Goal: Transaction & Acquisition: Purchase product/service

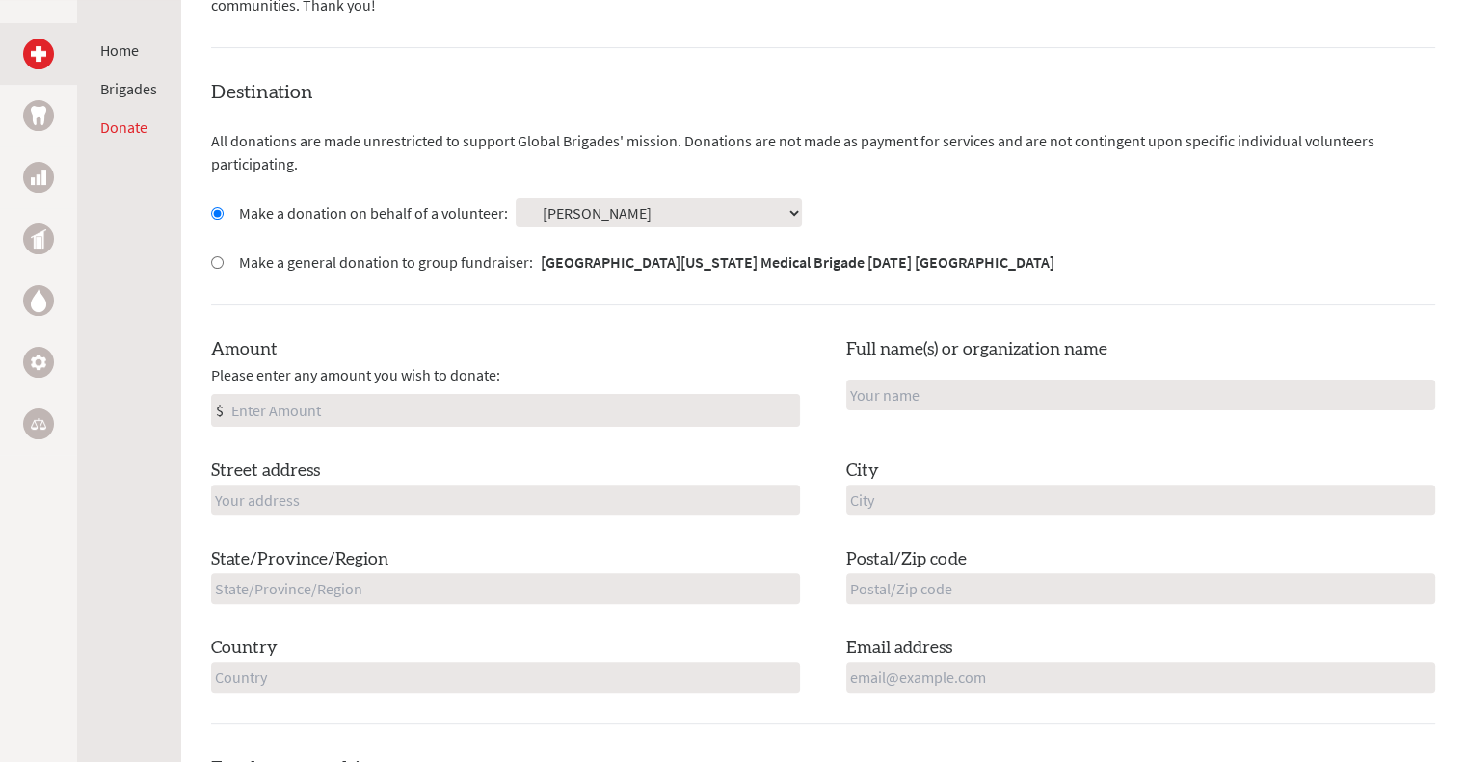
scroll to position [513, 0]
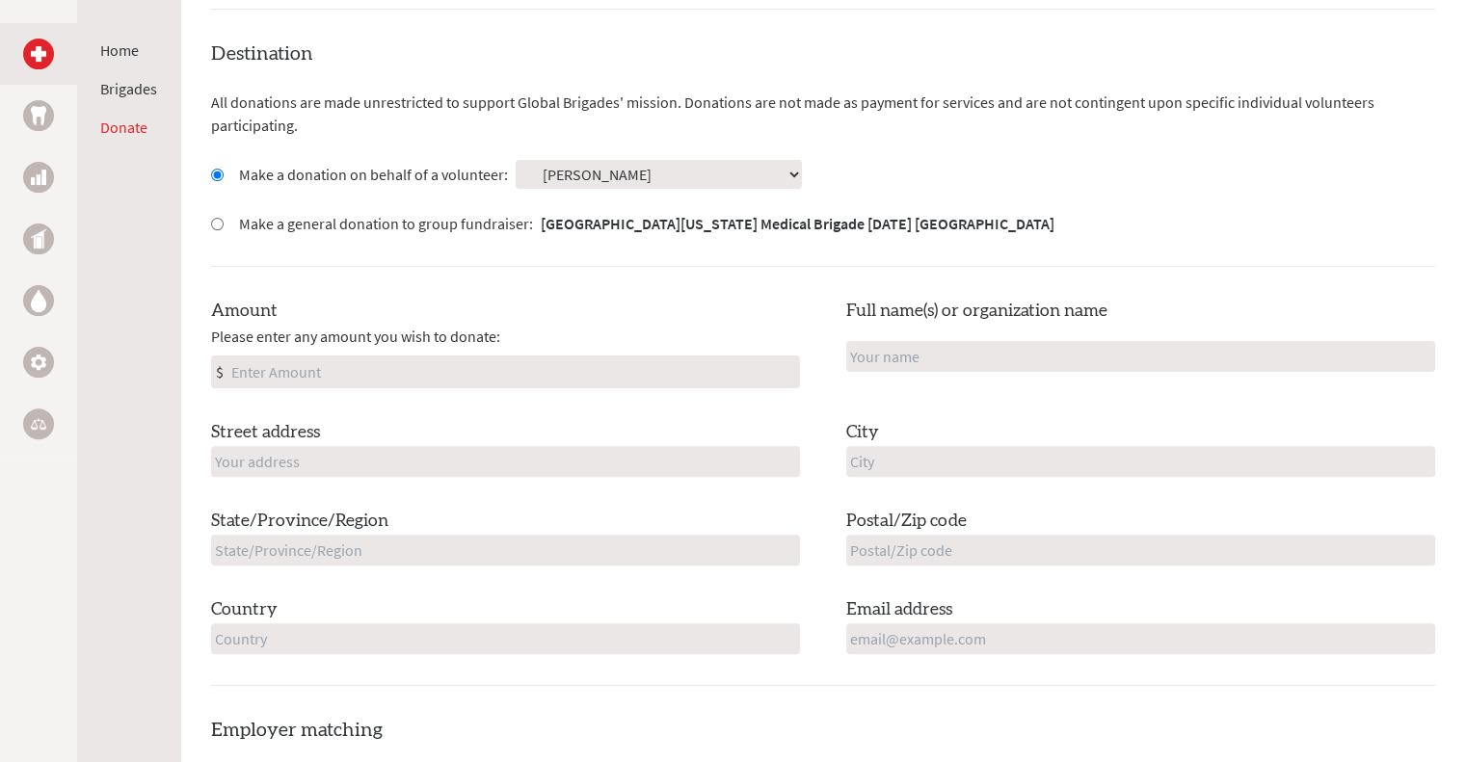
click at [560, 381] on input "Amount" at bounding box center [513, 372] width 572 height 31
type input "500"
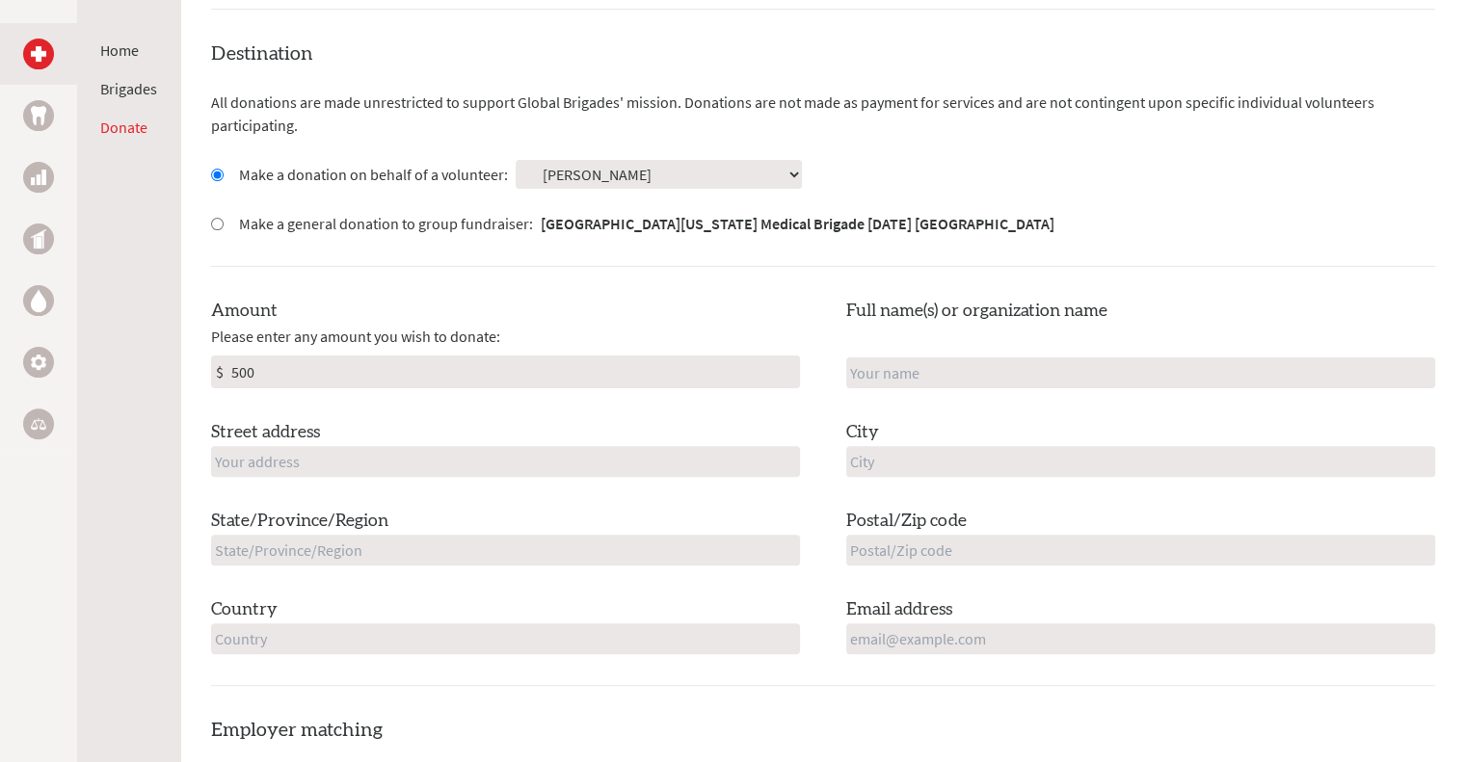
click at [530, 451] on input "text" at bounding box center [505, 461] width 589 height 31
type input "1"
type input "[STREET_ADDRESS]"
click at [488, 546] on input "text" at bounding box center [505, 550] width 589 height 31
type input "[US_STATE]"
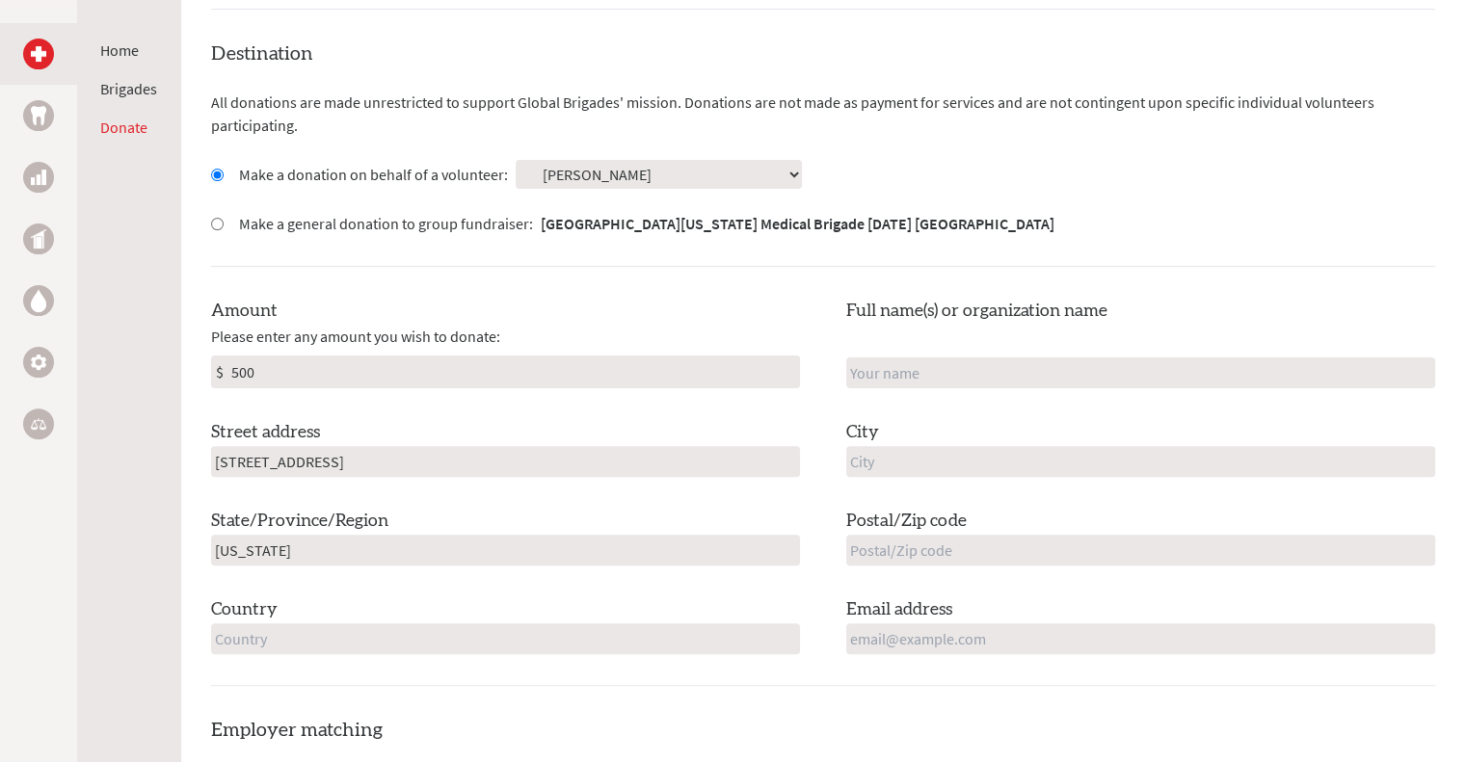
click at [455, 635] on input "text" at bounding box center [505, 639] width 589 height 31
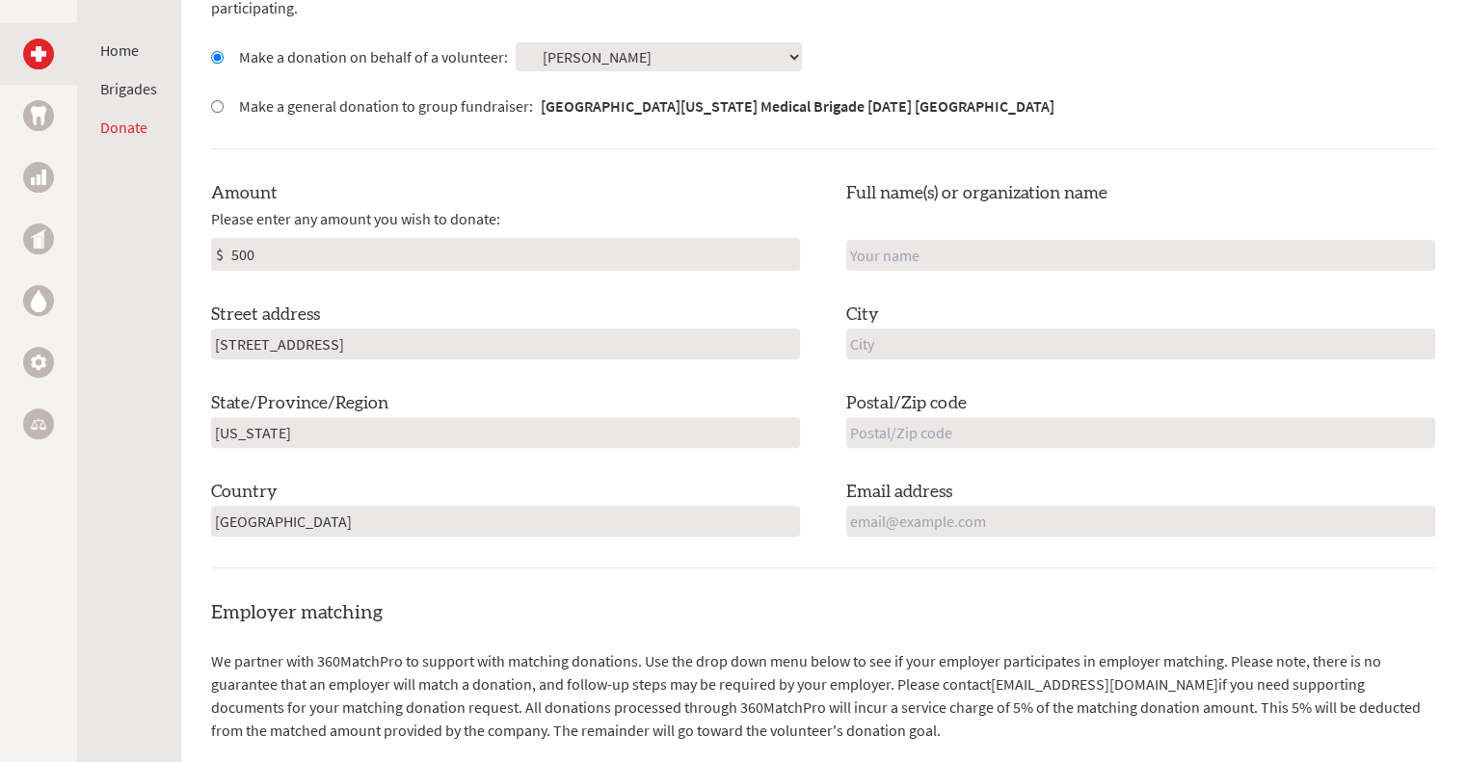
scroll to position [632, 0]
type input "[GEOGRAPHIC_DATA]"
click at [891, 335] on input "text" at bounding box center [1140, 342] width 589 height 31
type input "[PERSON_NAME]"
click at [902, 440] on input "text" at bounding box center [1140, 430] width 589 height 31
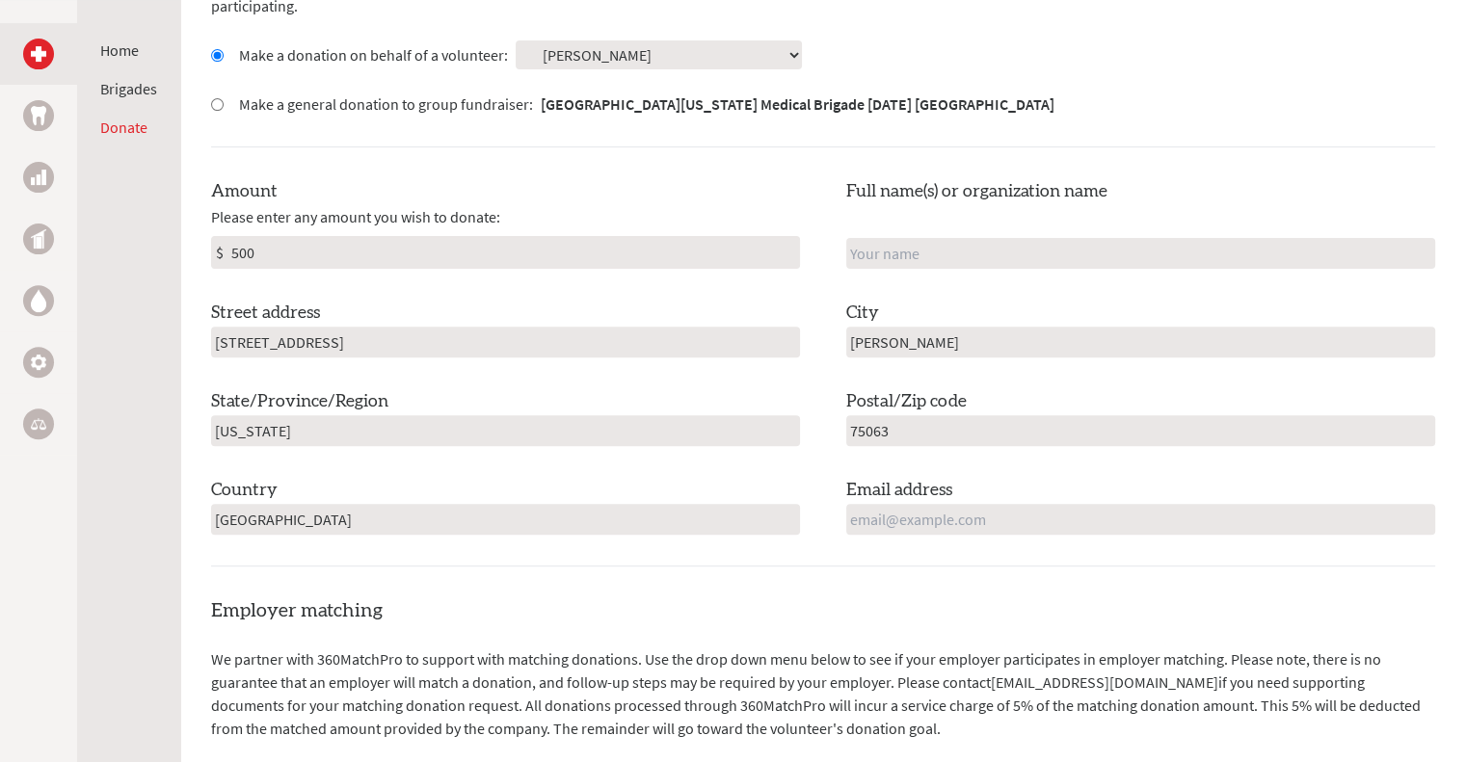
type input "75063"
click at [891, 523] on input "email" at bounding box center [1140, 519] width 589 height 31
type input "[EMAIL_ADDRESS][DOMAIN_NAME]"
click at [969, 598] on h4 "Employer matching" at bounding box center [823, 611] width 1224 height 27
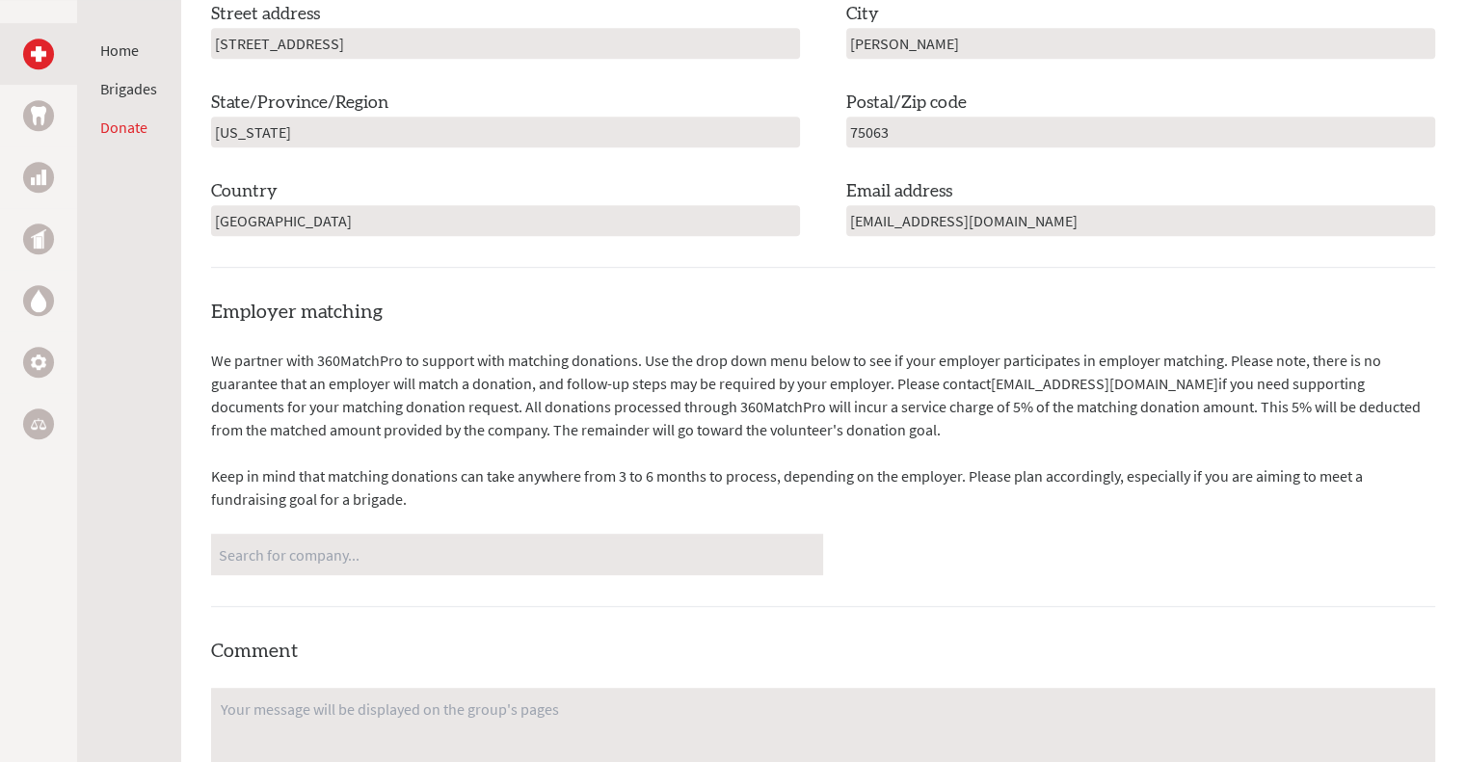
scroll to position [932, 0]
click at [642, 564] on input "Search for company..." at bounding box center [517, 554] width 597 height 34
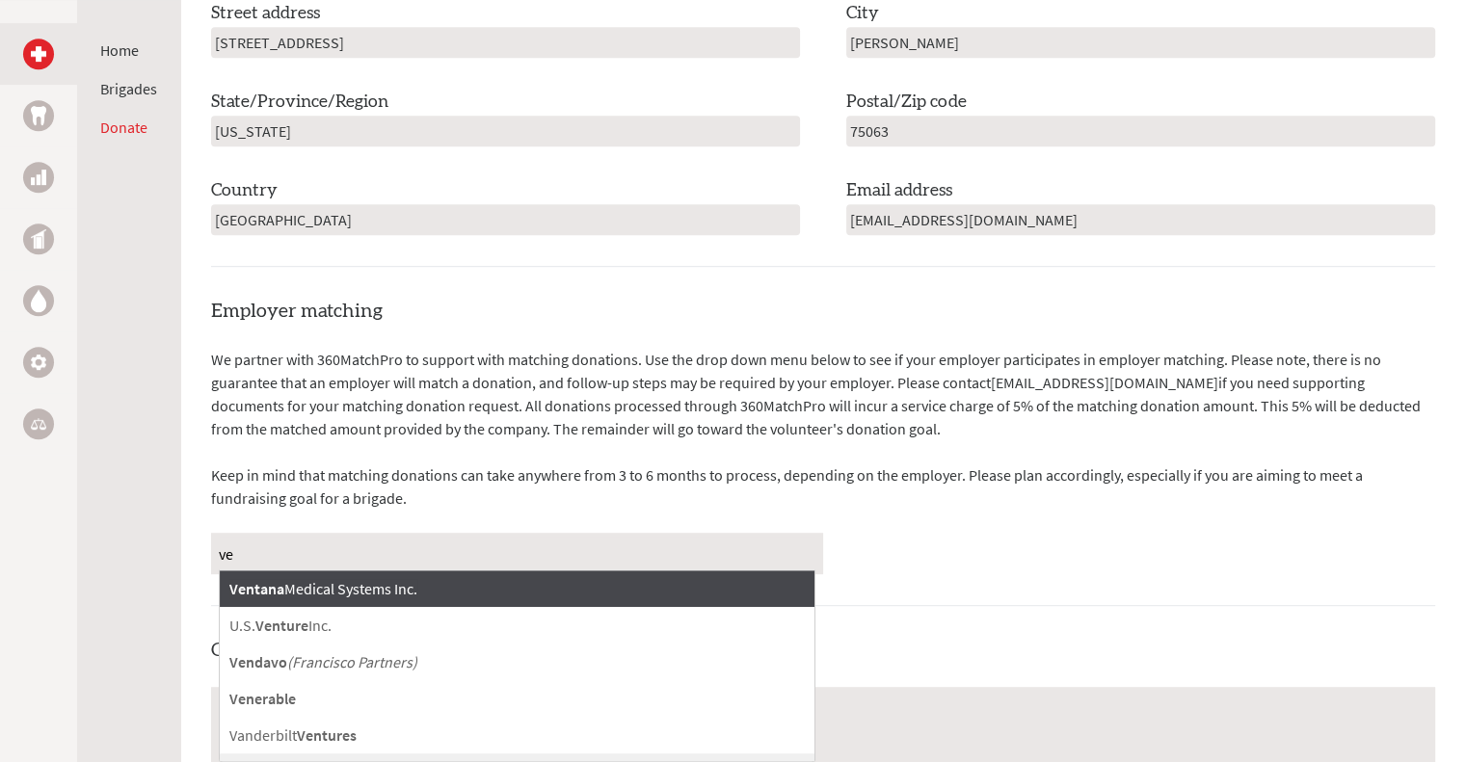
type input "v"
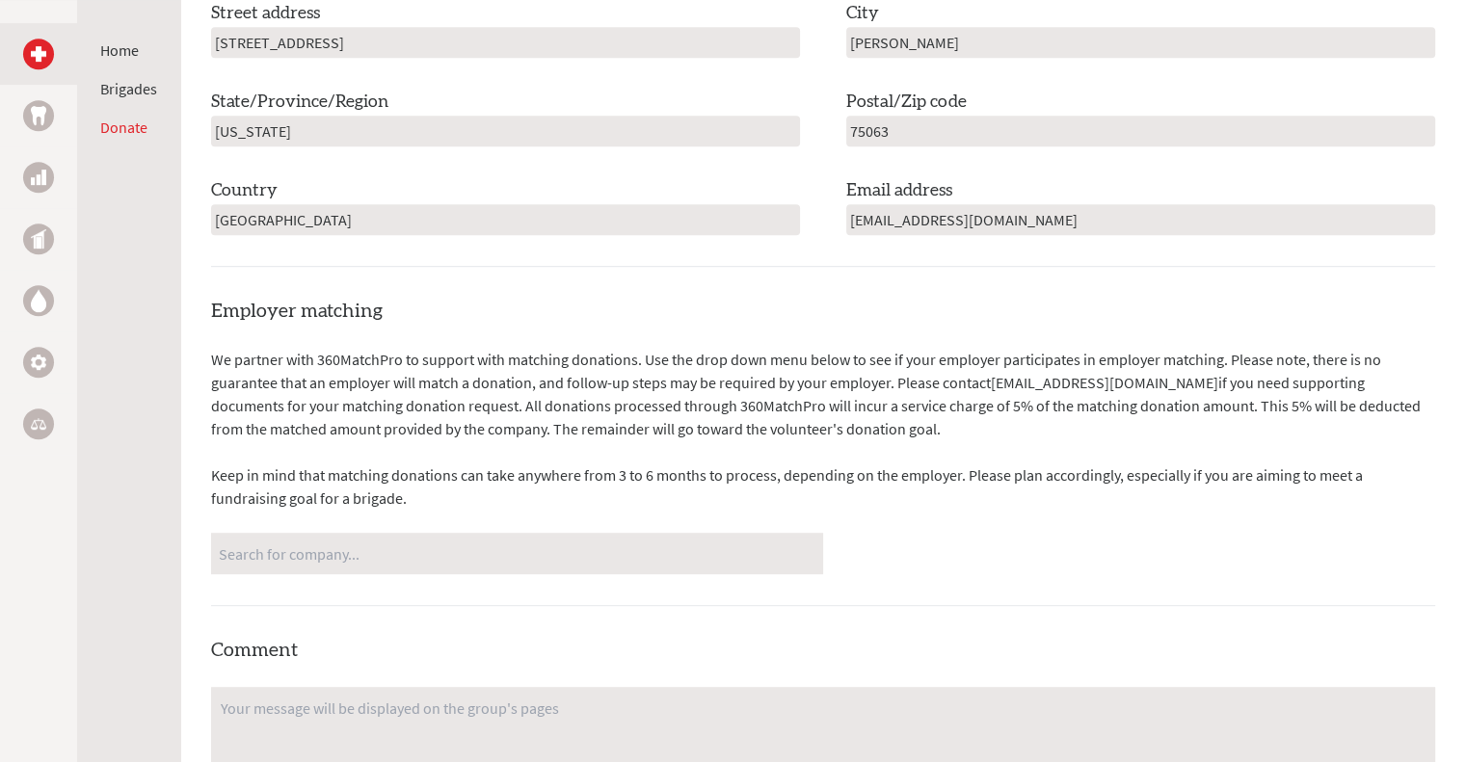
click at [1141, 595] on div "Employer matching We partner with 360MatchPro to support with matching donation…" at bounding box center [823, 704] width 1224 height 812
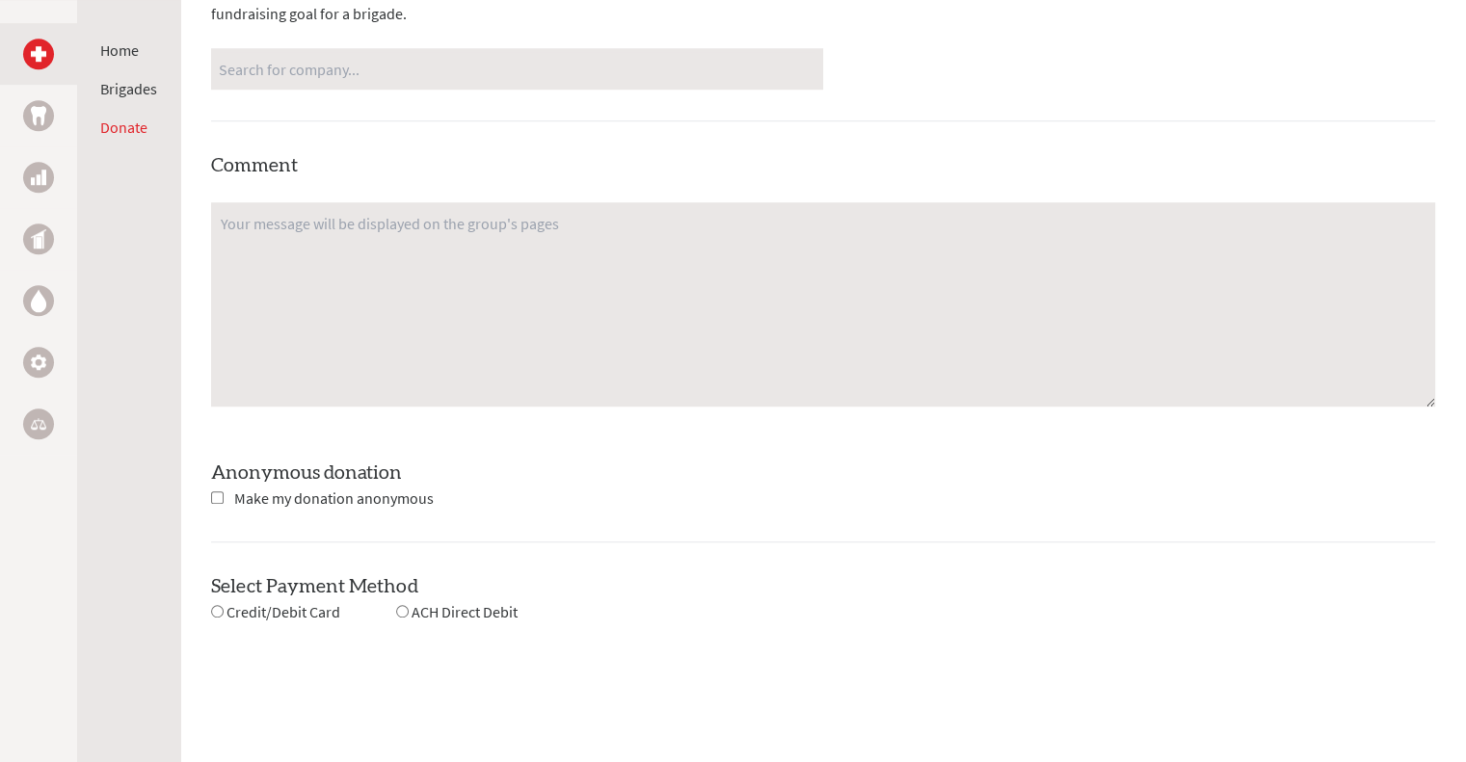
scroll to position [1434, 0]
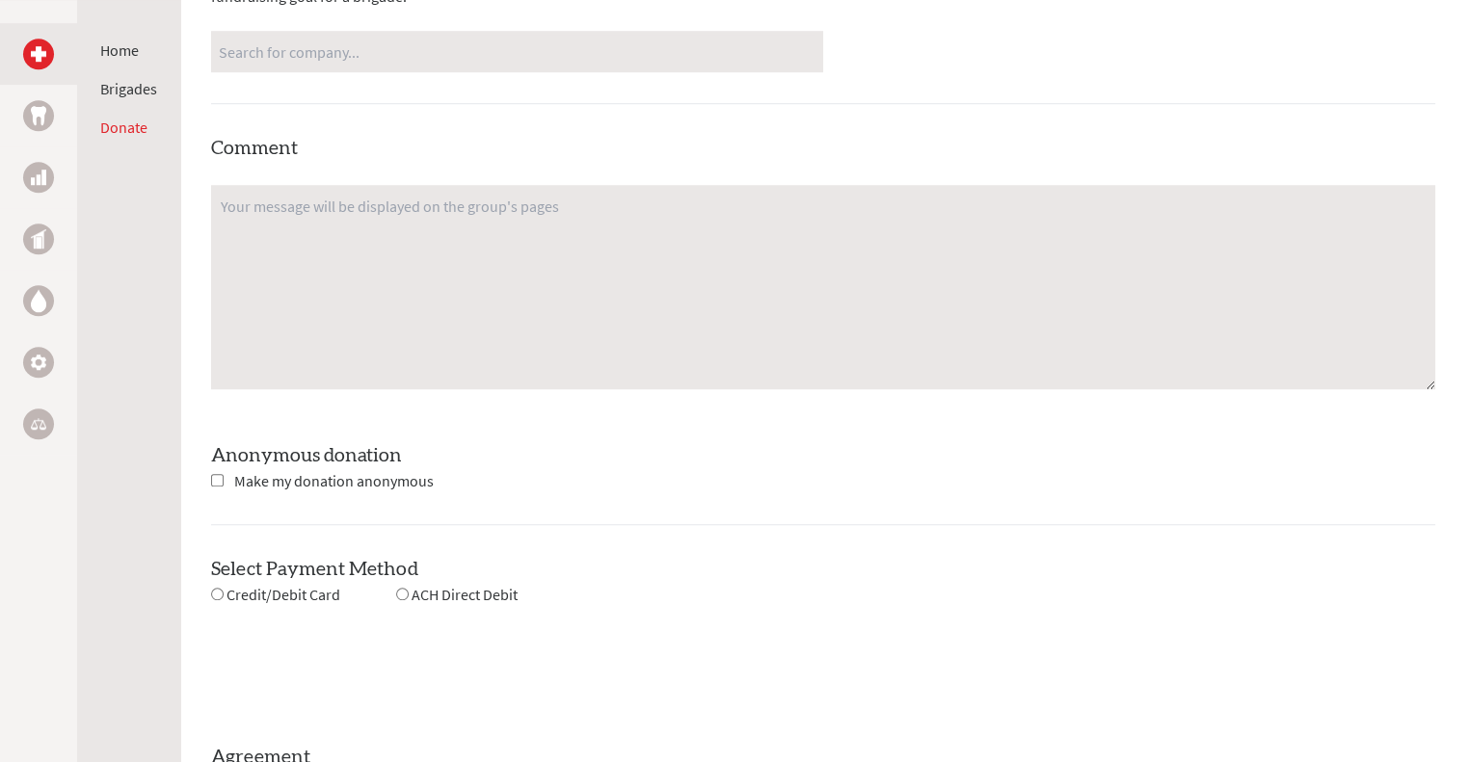
click at [215, 482] on input "checkbox" at bounding box center [217, 480] width 13 height 13
checkbox input "true"
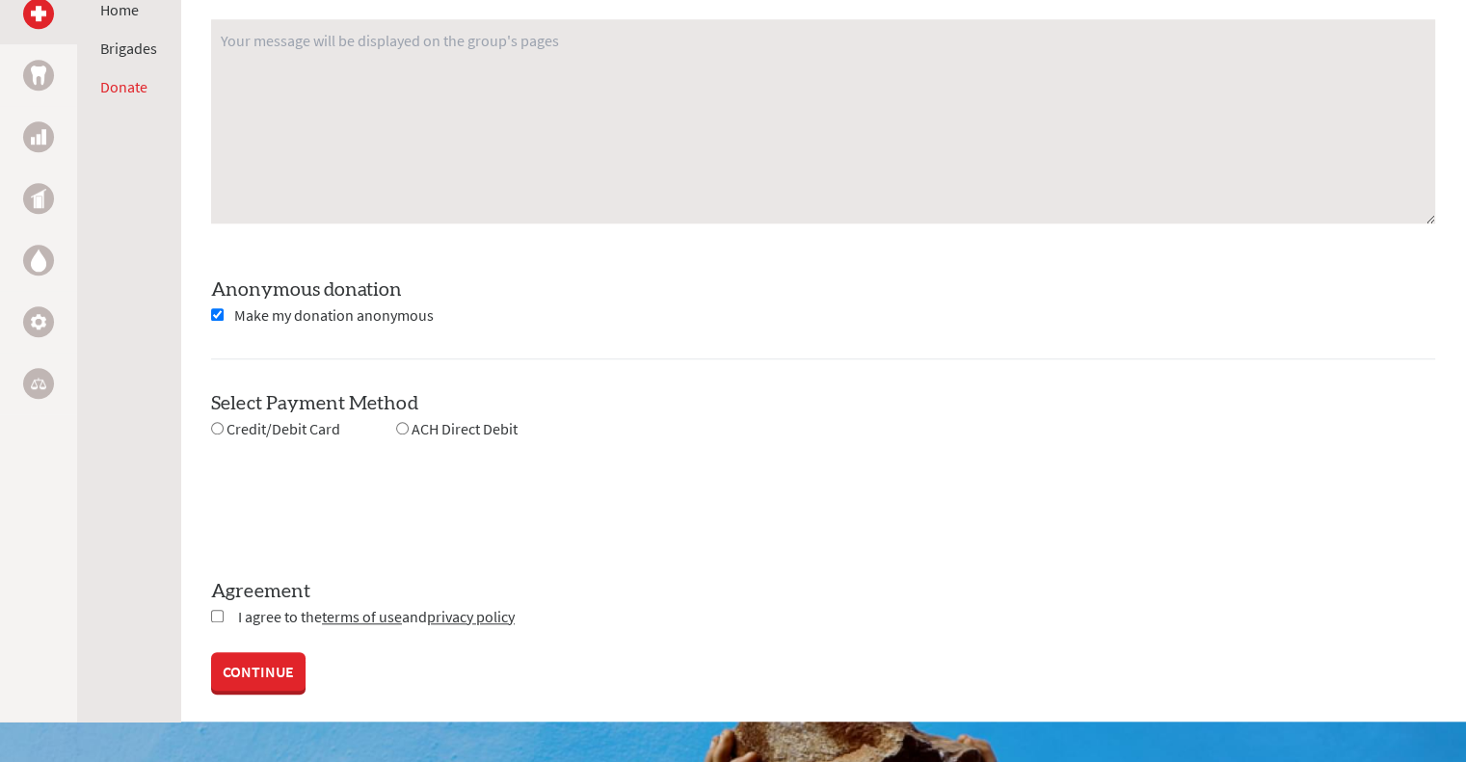
scroll to position [1614, 0]
